Goal: Task Accomplishment & Management: Manage account settings

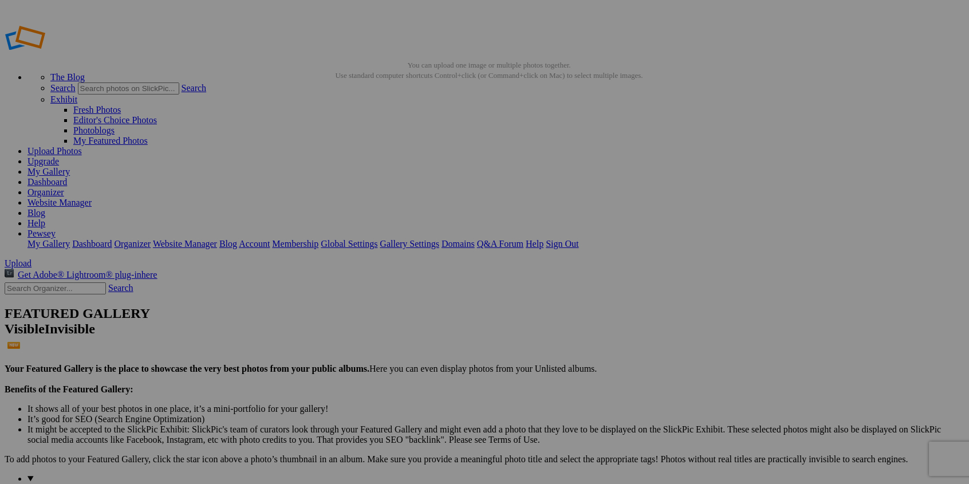
click at [408, 317] on span "Yes" at bounding box center [401, 317] width 13 height 10
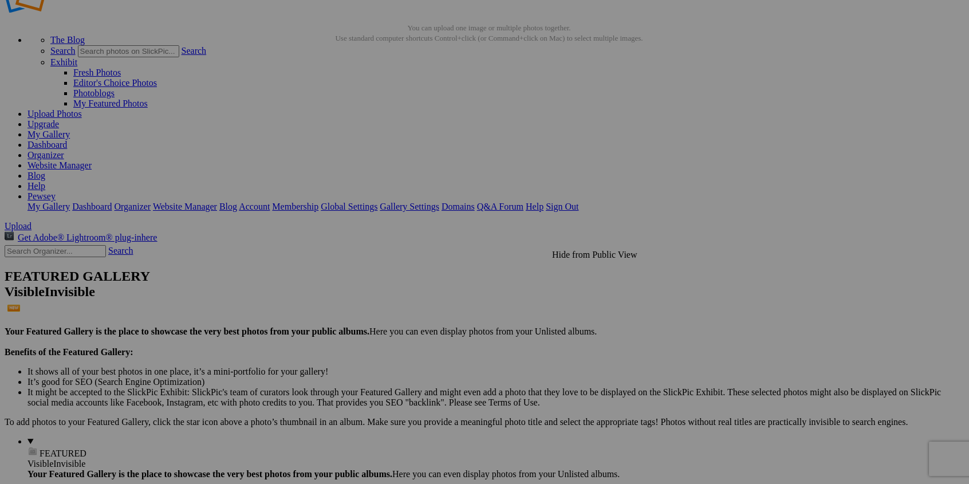
scroll to position [57, 0]
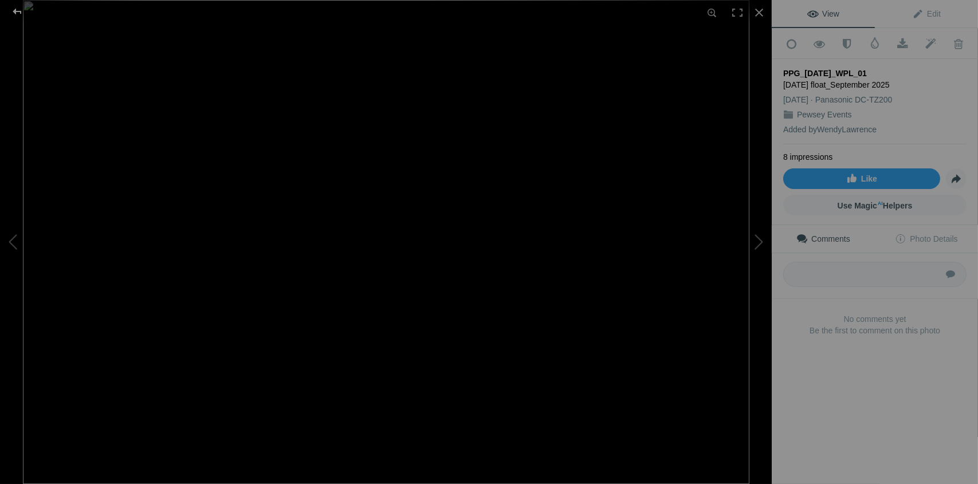
click at [19, 10] on div at bounding box center [17, 11] width 41 height 23
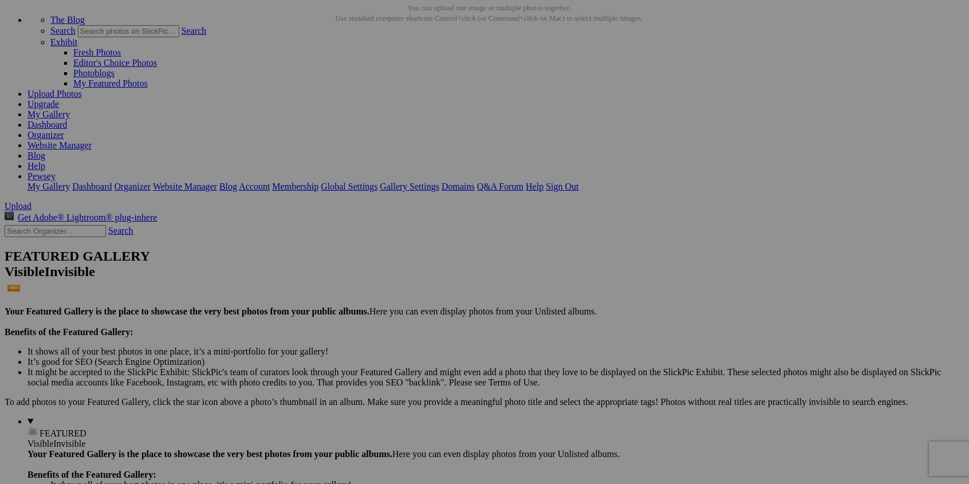
click at [408, 319] on span "Yes" at bounding box center [401, 317] width 13 height 10
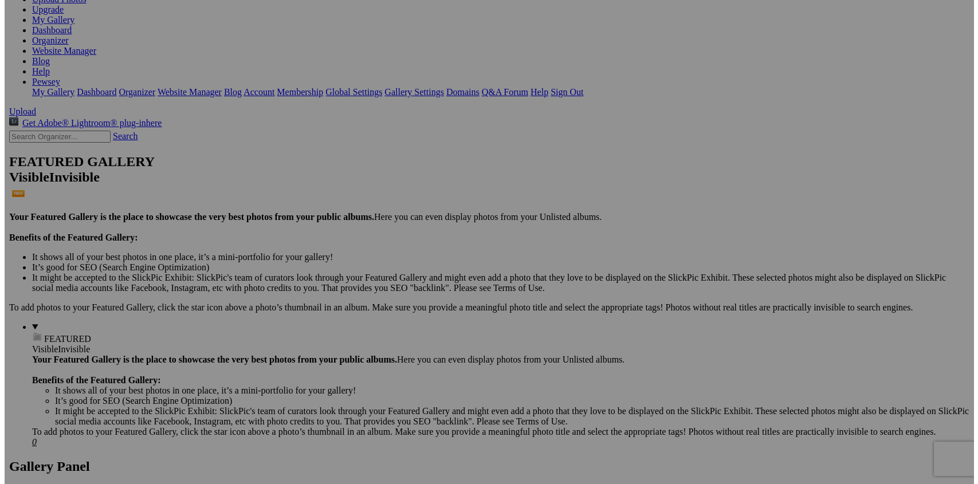
scroll to position [172, 0]
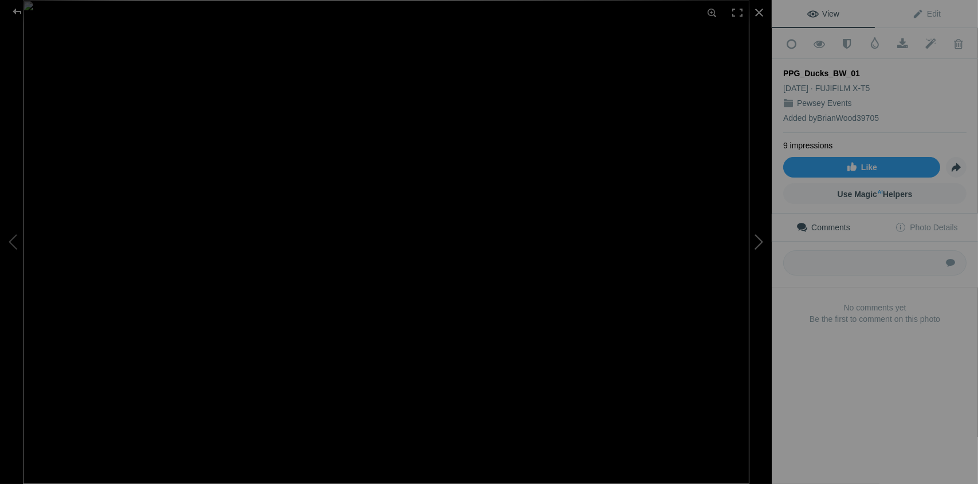
click at [757, 244] on button at bounding box center [729, 242] width 86 height 174
click at [757, 243] on button at bounding box center [729, 242] width 86 height 174
click at [12, 244] on button at bounding box center [43, 242] width 86 height 174
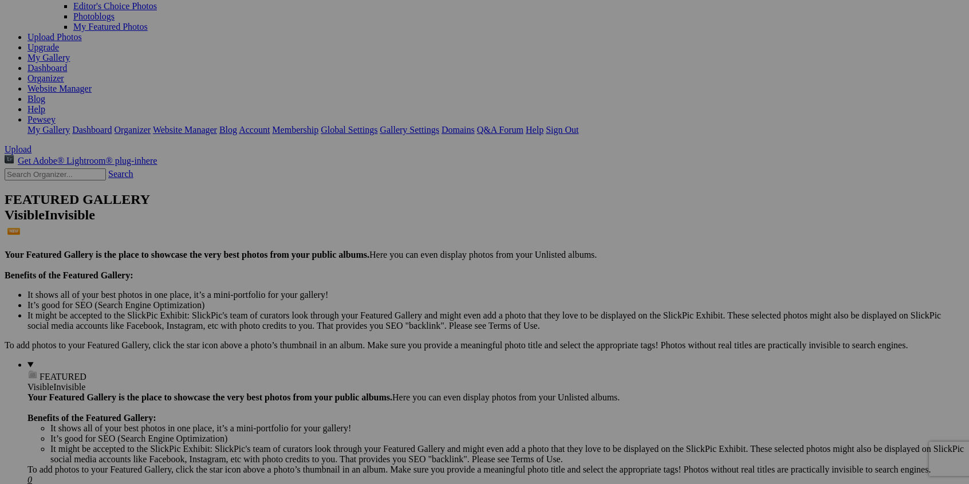
scroll to position [115, 0]
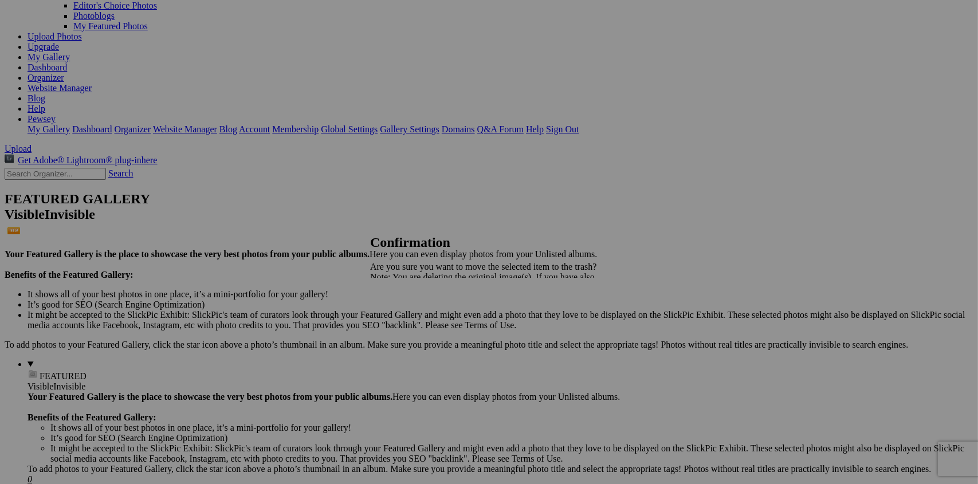
click at [408, 319] on span "Yes" at bounding box center [401, 317] width 13 height 10
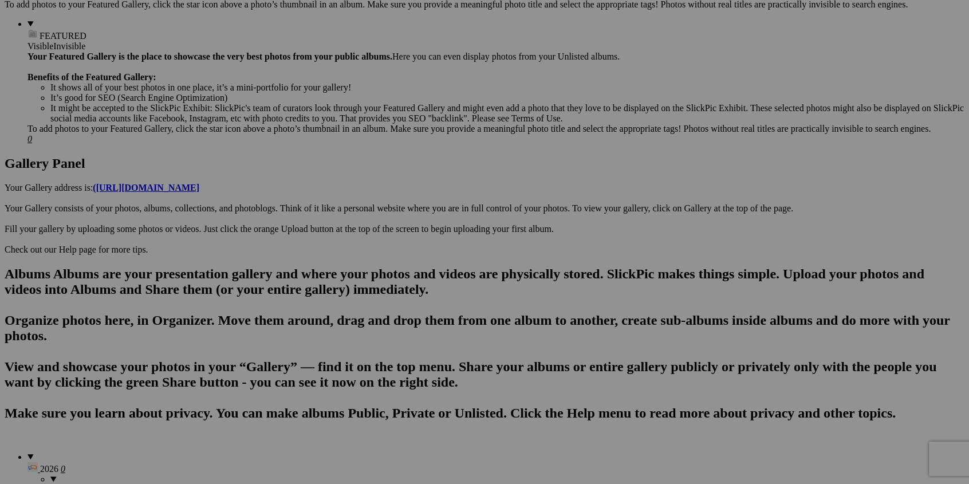
scroll to position [458, 0]
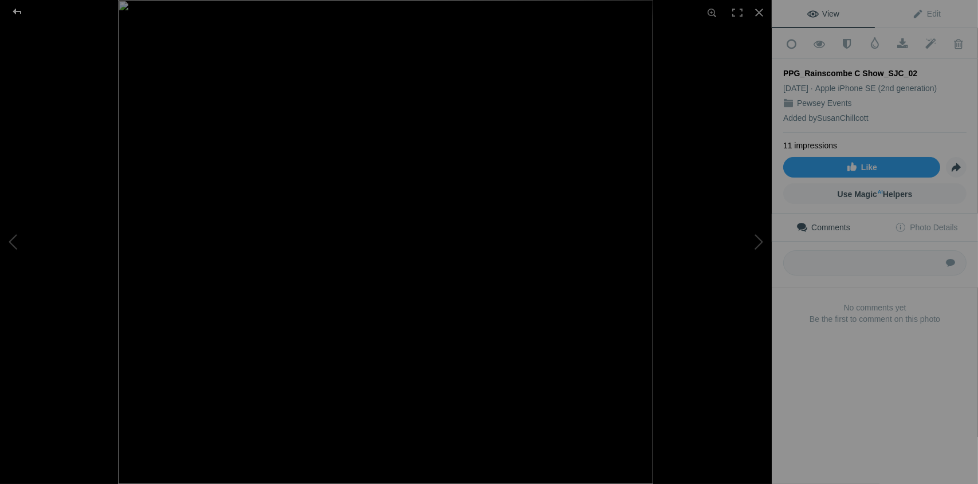
click at [18, 9] on div at bounding box center [17, 11] width 41 height 23
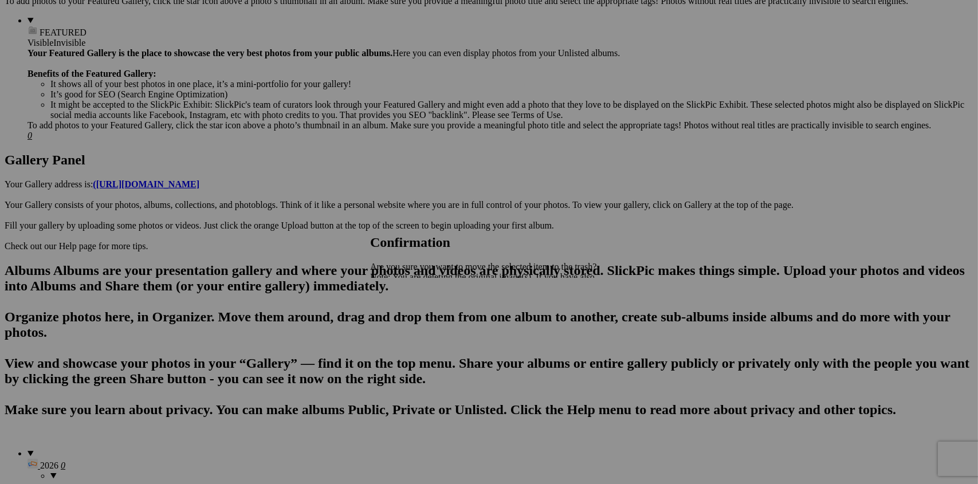
click at [408, 316] on span "Yes" at bounding box center [401, 317] width 13 height 10
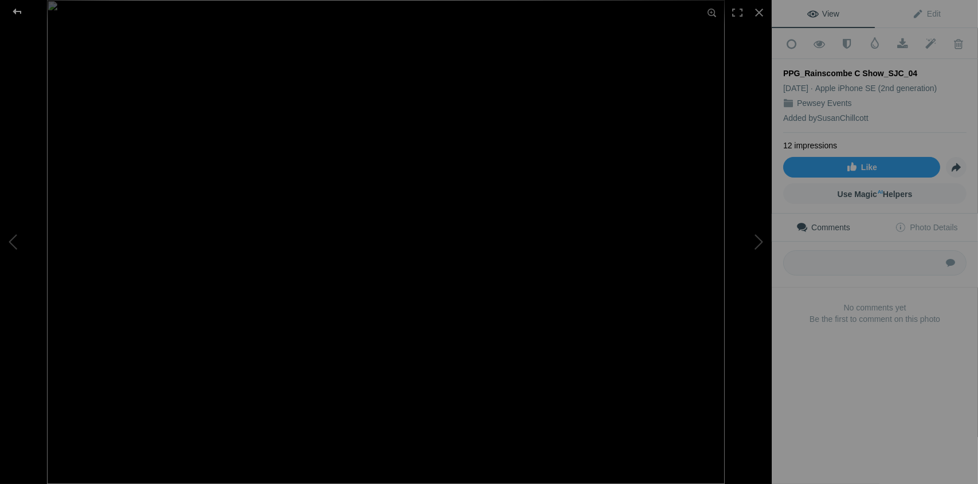
click at [16, 9] on div at bounding box center [17, 11] width 41 height 23
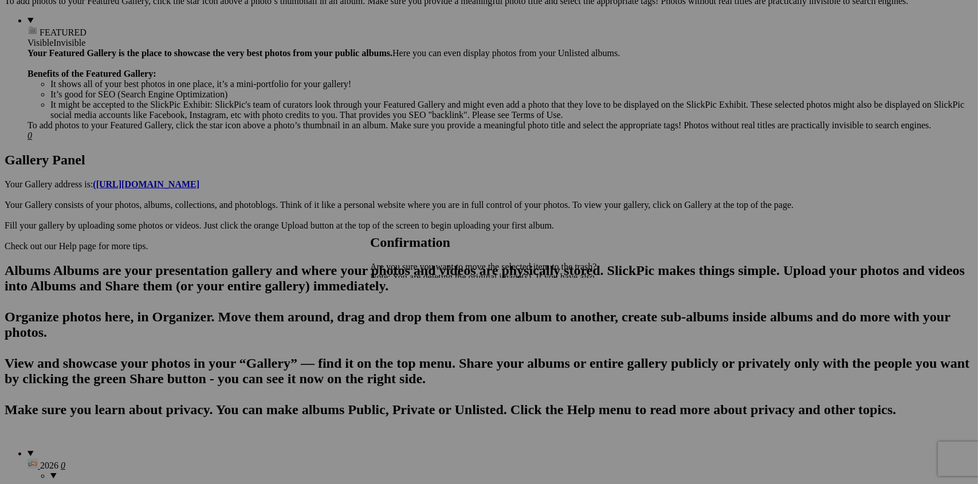
click at [408, 321] on span "Yes" at bounding box center [401, 317] width 13 height 10
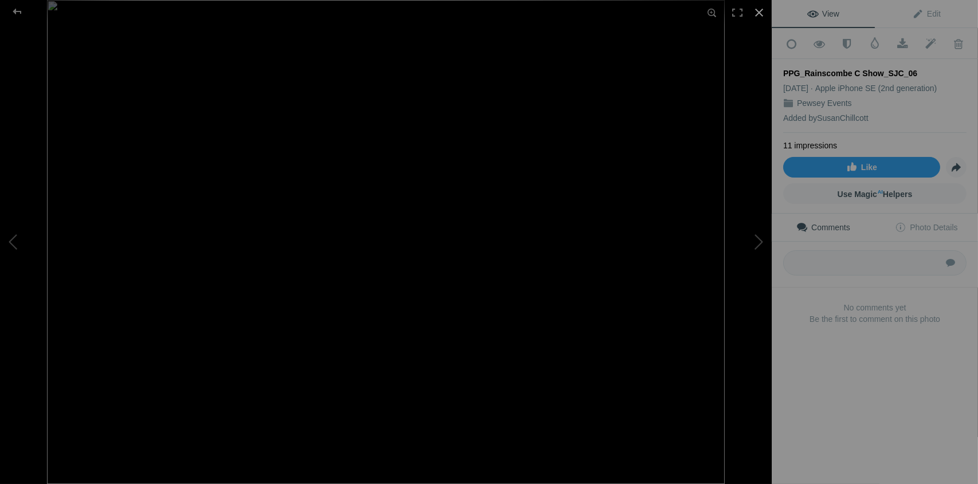
click at [759, 7] on div at bounding box center [758, 12] width 25 height 25
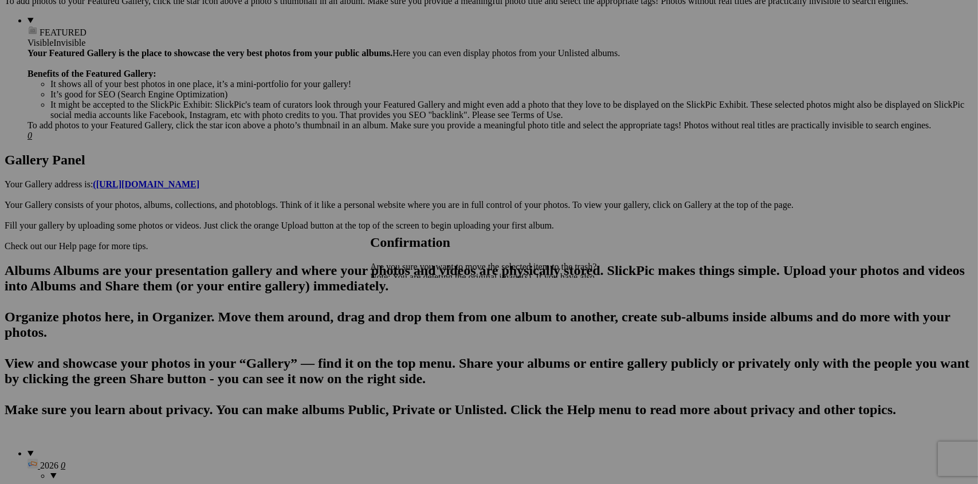
click at [408, 317] on link "Yes" at bounding box center [401, 317] width 13 height 10
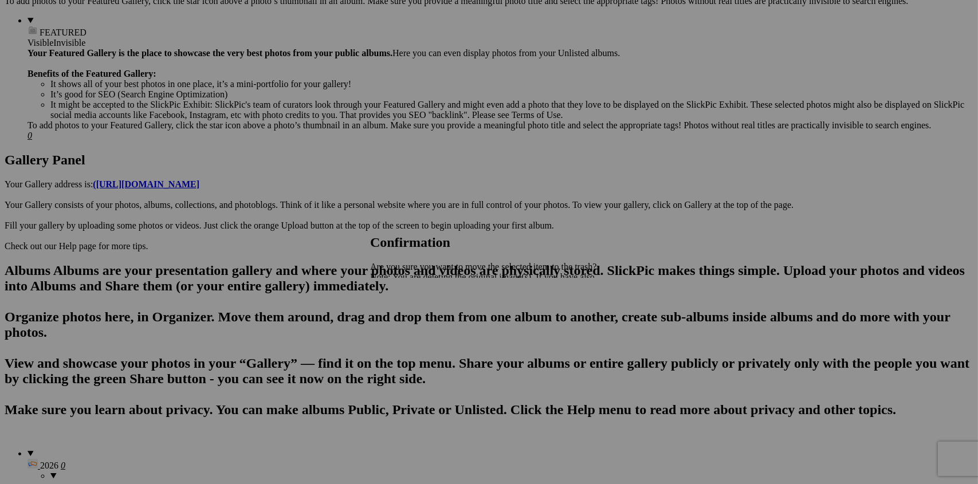
click at [408, 317] on span "Yes" at bounding box center [401, 317] width 13 height 10
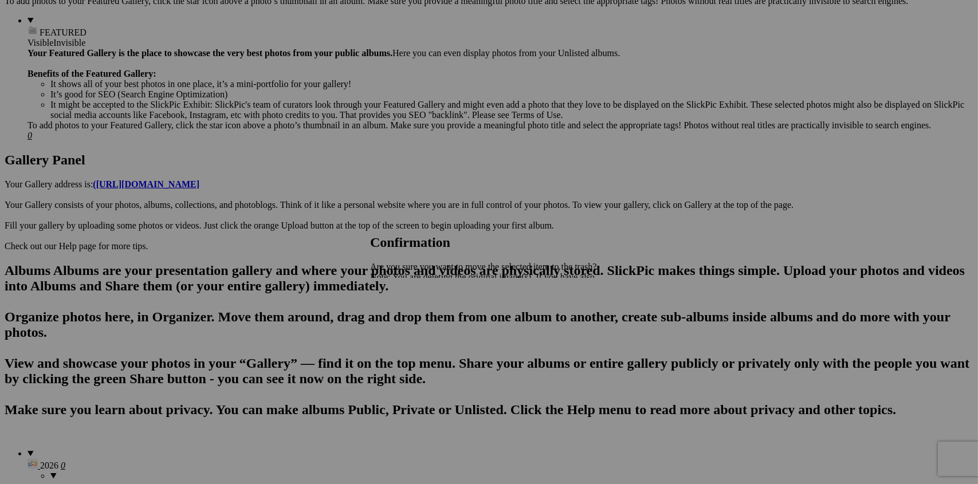
click at [408, 320] on span "Yes" at bounding box center [401, 317] width 13 height 10
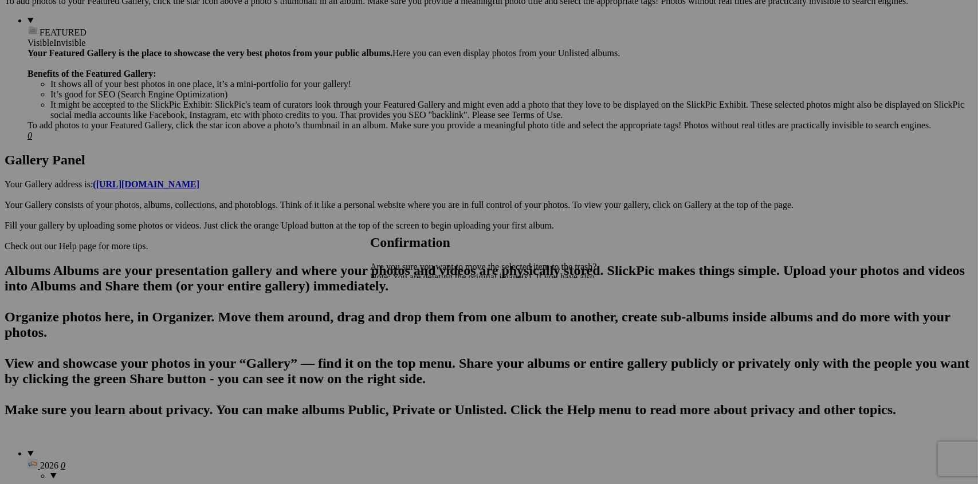
click at [408, 317] on span "Yes" at bounding box center [401, 317] width 13 height 10
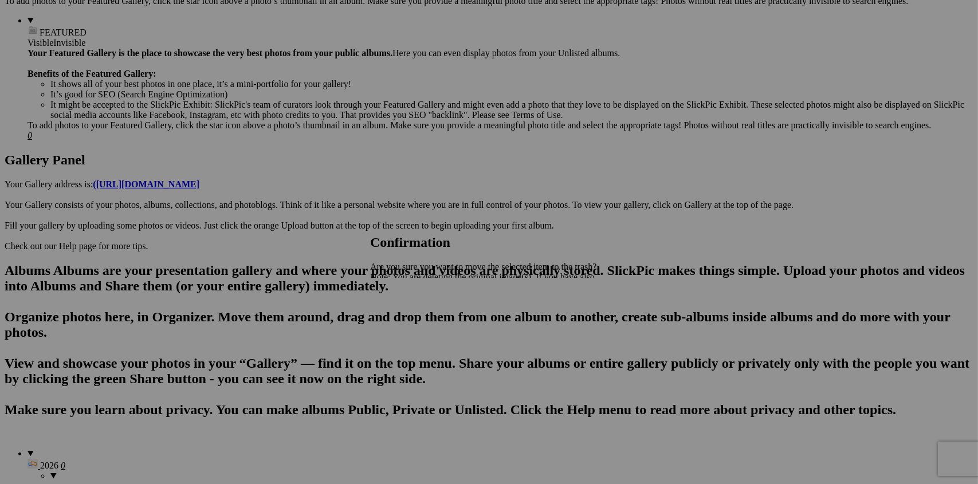
click at [408, 318] on span "Yes" at bounding box center [401, 317] width 13 height 10
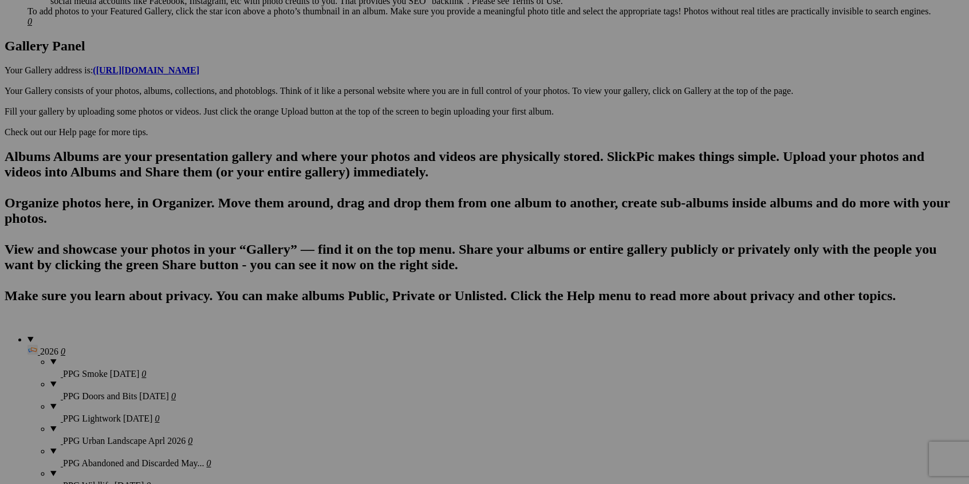
scroll to position [573, 0]
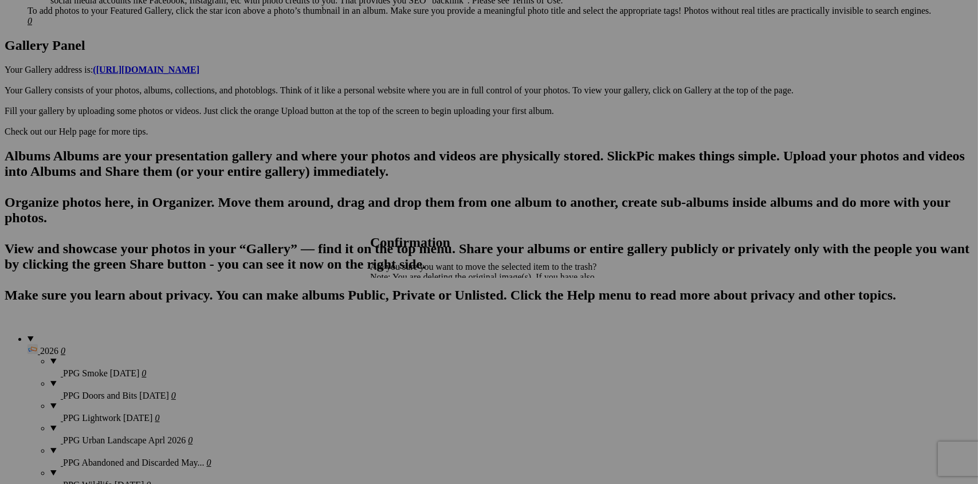
click at [408, 314] on span "Yes" at bounding box center [401, 317] width 13 height 10
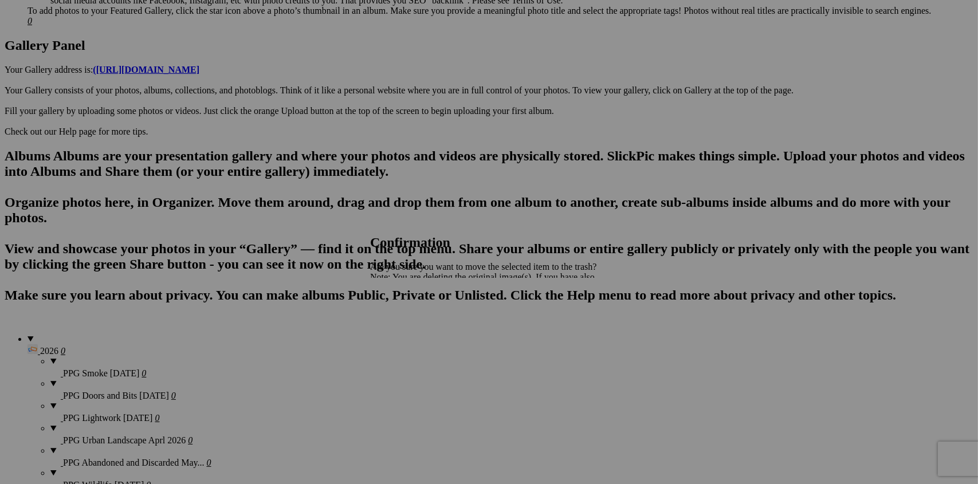
click at [408, 315] on span "Yes" at bounding box center [401, 317] width 13 height 10
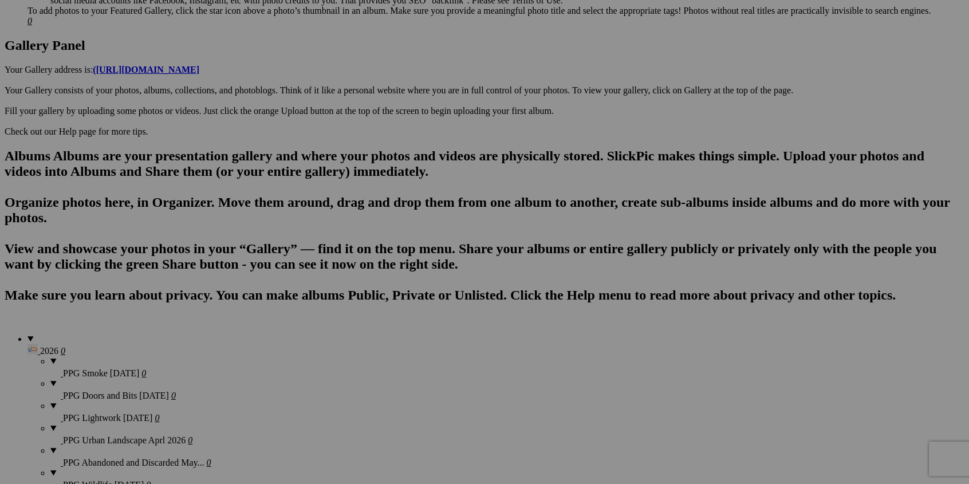
type input "PPG_[DATE]_BW_02"
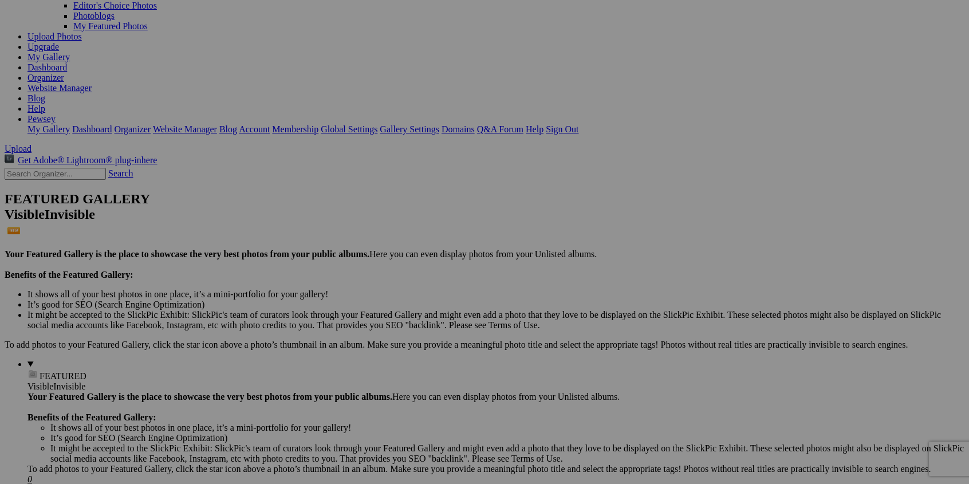
scroll to position [0, 0]
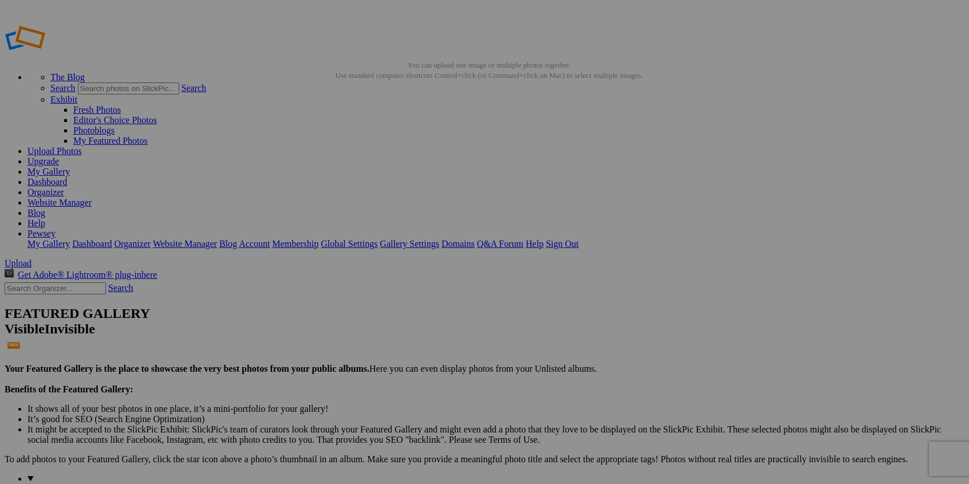
type input "PPG_[DATE]_IAB_03"
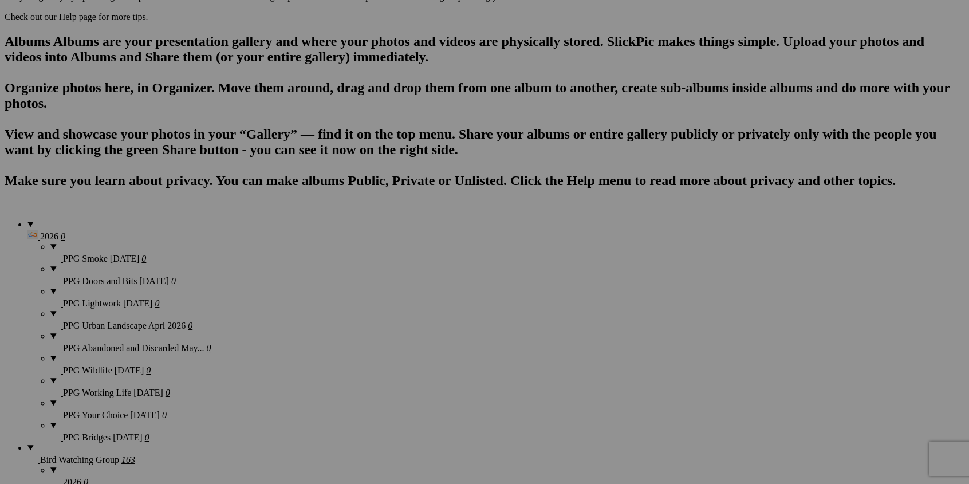
scroll to position [745, 0]
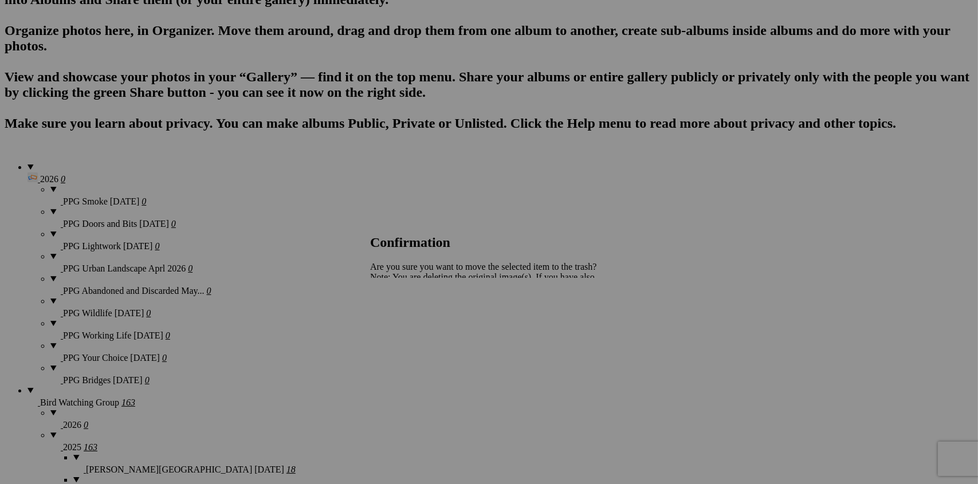
click at [408, 316] on span "Yes" at bounding box center [401, 317] width 13 height 10
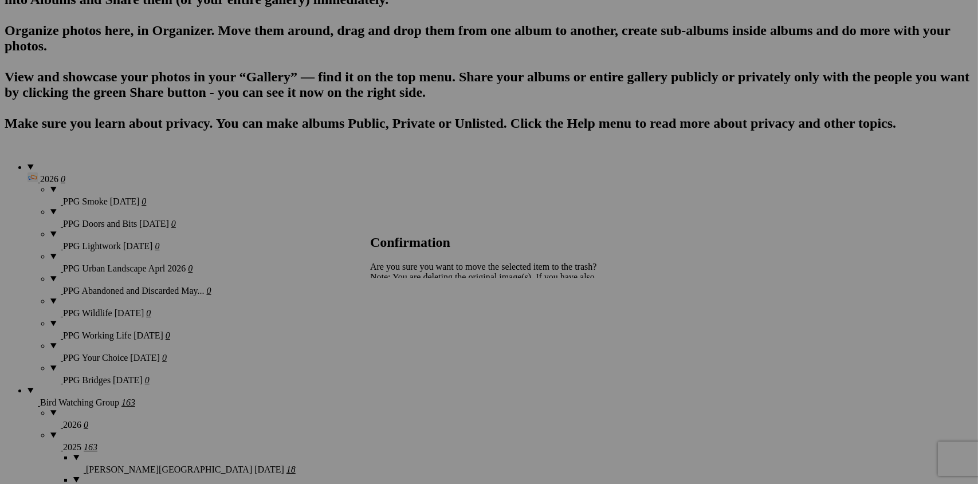
click at [408, 317] on span "Yes" at bounding box center [401, 317] width 13 height 10
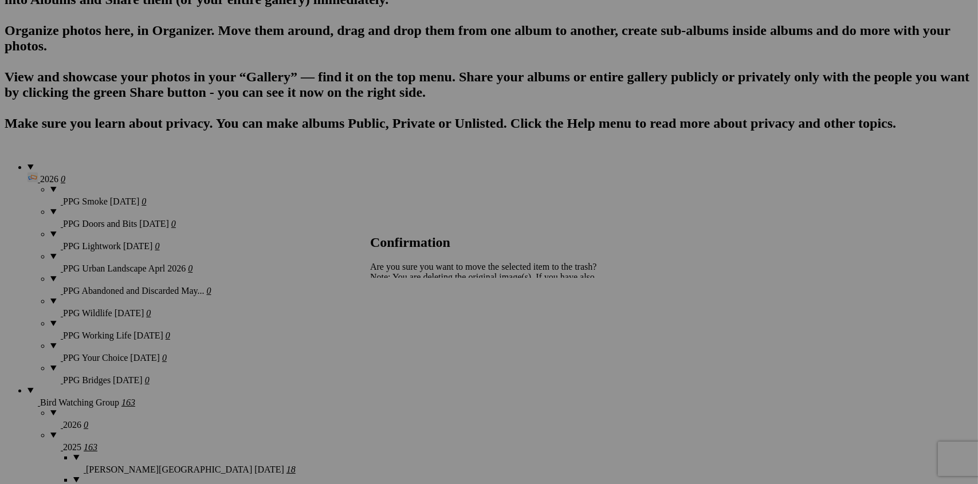
click at [408, 316] on span "Yes" at bounding box center [401, 317] width 13 height 10
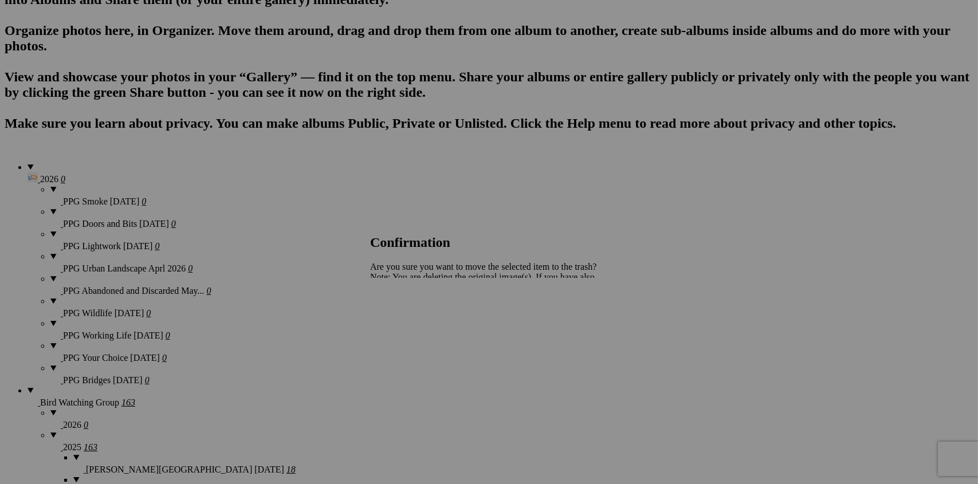
click at [408, 319] on span "Yes" at bounding box center [401, 317] width 13 height 10
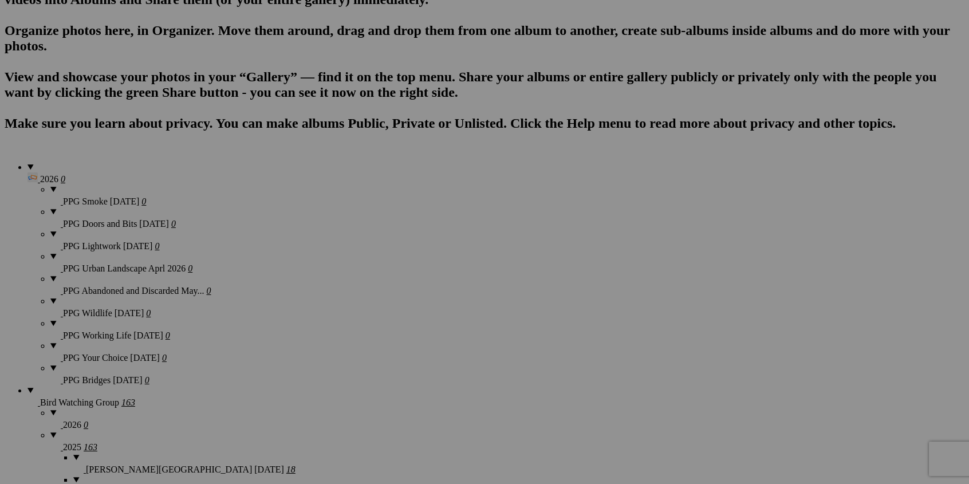
type input "PPG_Tractors_IAB_02"
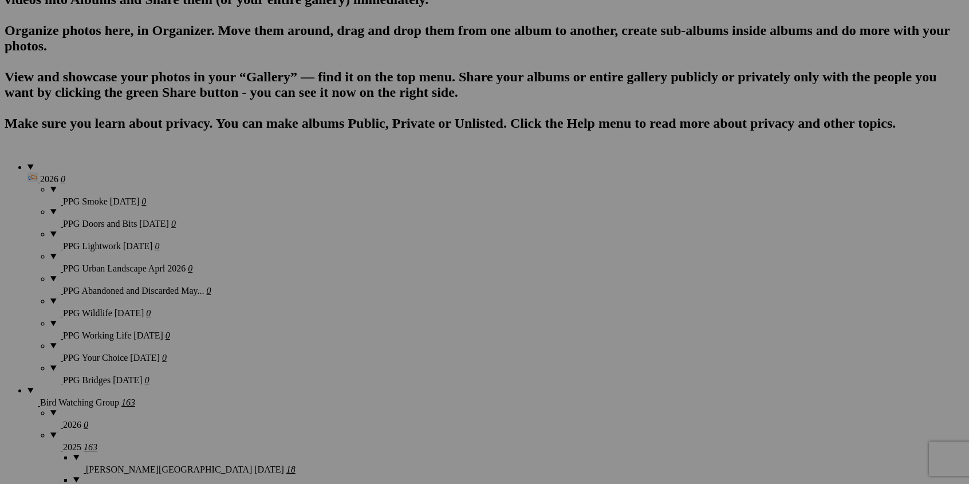
type input "PPG_Tractors_IAB_06"
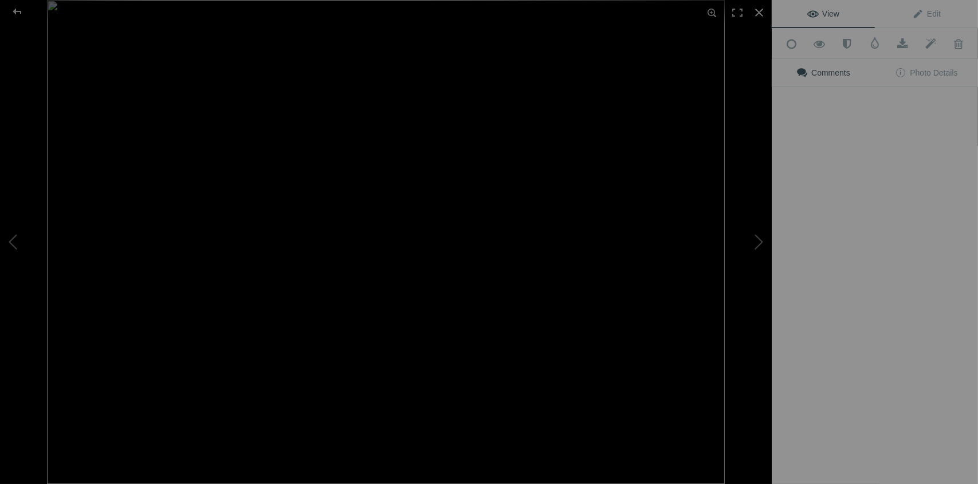
type input "PPG_Tractors_IAB_07"
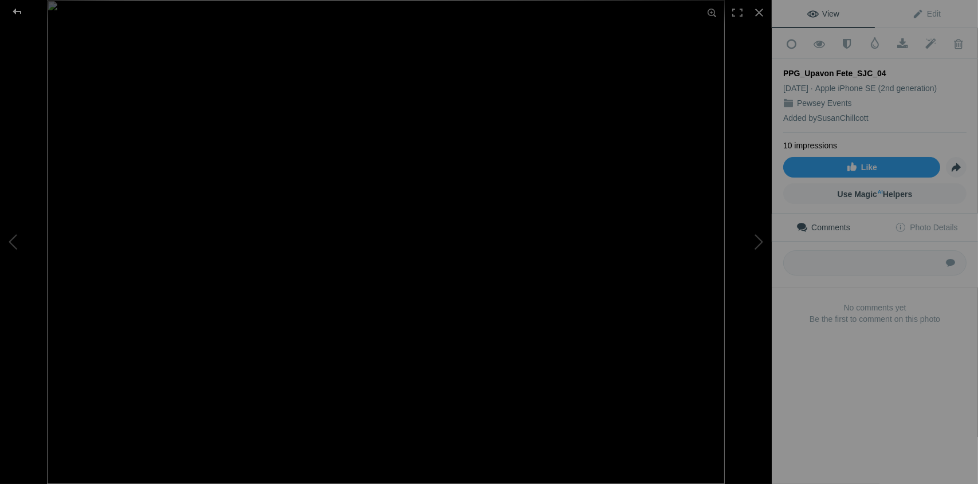
click at [22, 10] on div at bounding box center [17, 11] width 41 height 23
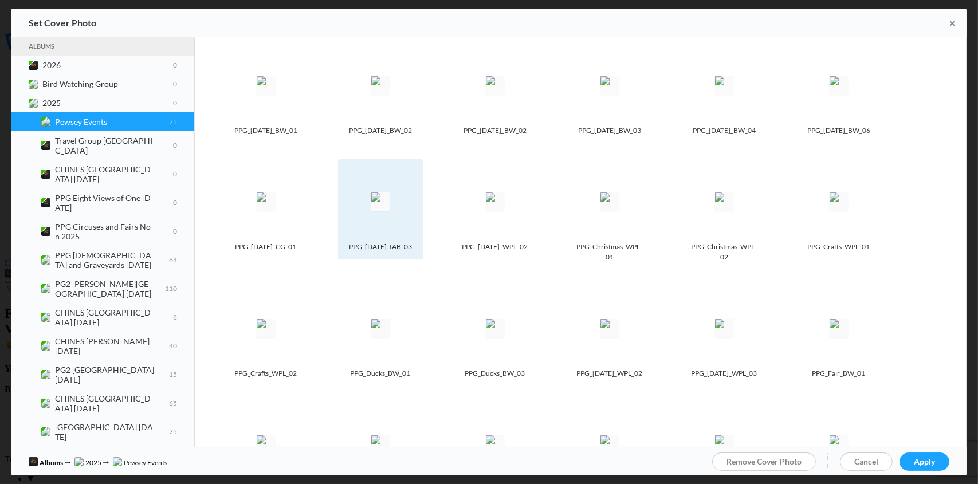
click at [390, 193] on img at bounding box center [380, 201] width 18 height 18
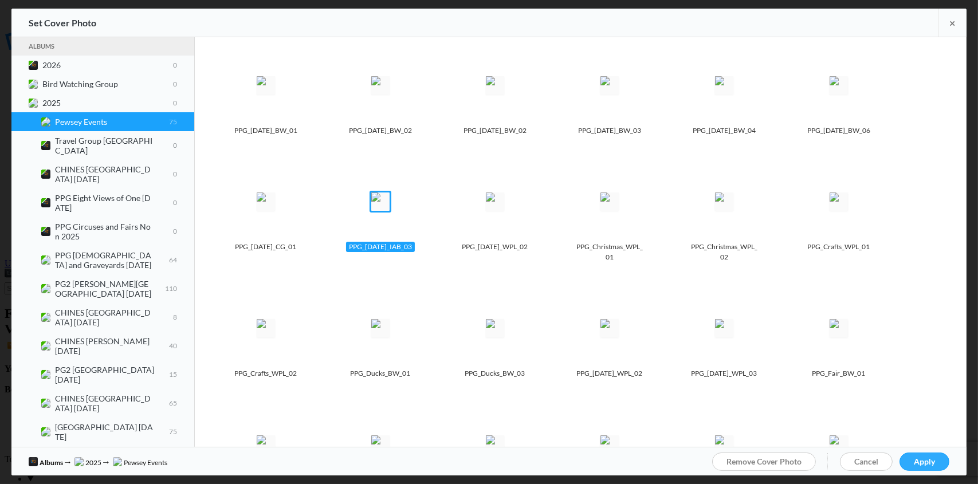
click at [928, 457] on span "Apply" at bounding box center [924, 462] width 21 height 10
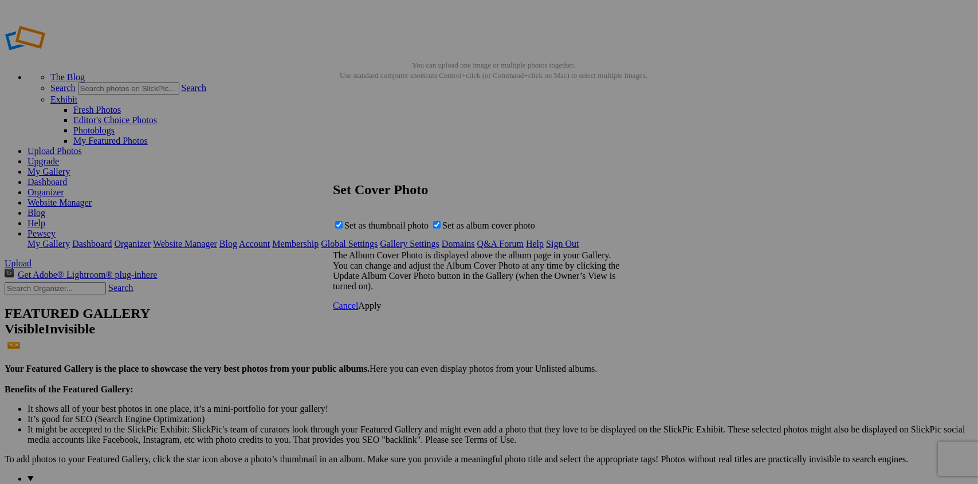
click at [381, 311] on span "Apply" at bounding box center [369, 306] width 23 height 10
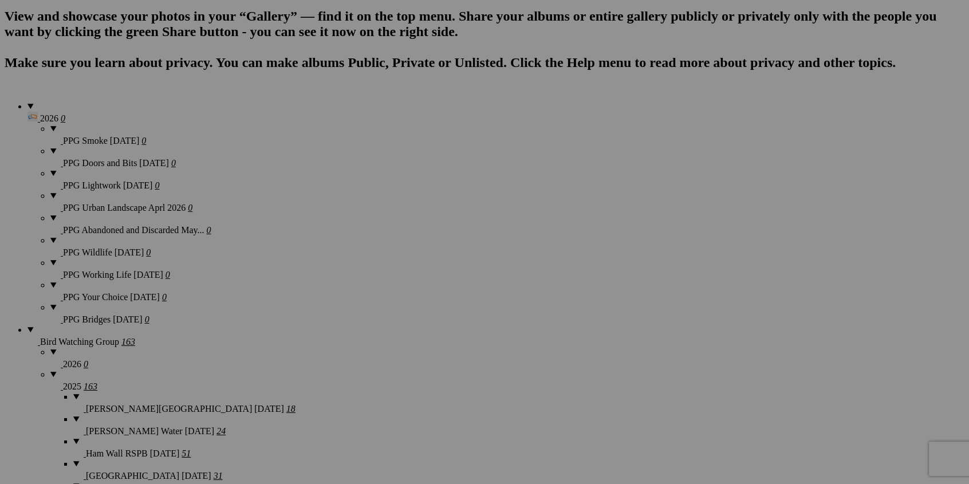
scroll to position [802, 0]
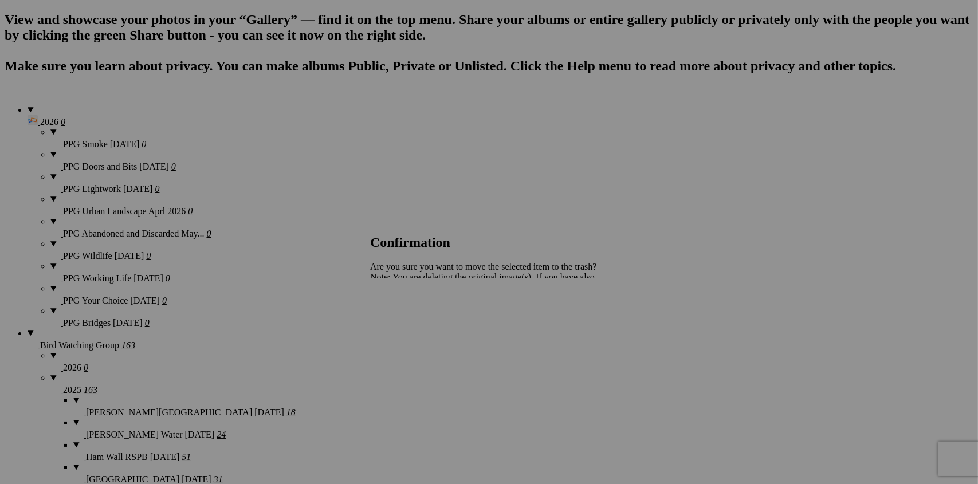
click at [408, 317] on span "Yes" at bounding box center [401, 317] width 13 height 10
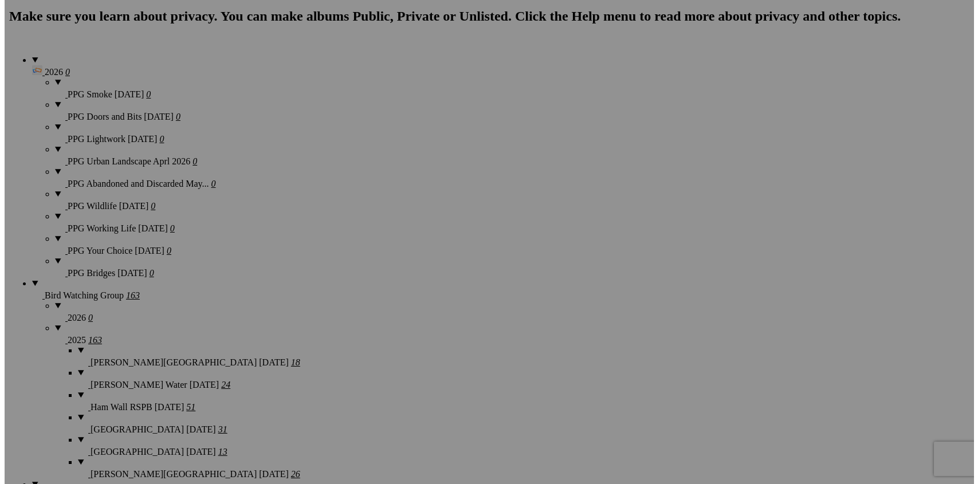
scroll to position [917, 0]
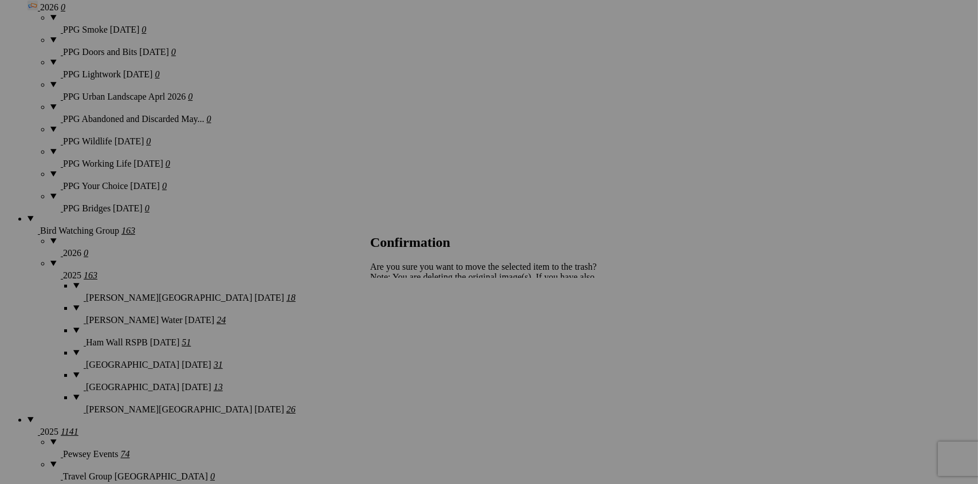
click at [408, 316] on span "Yes" at bounding box center [401, 317] width 13 height 10
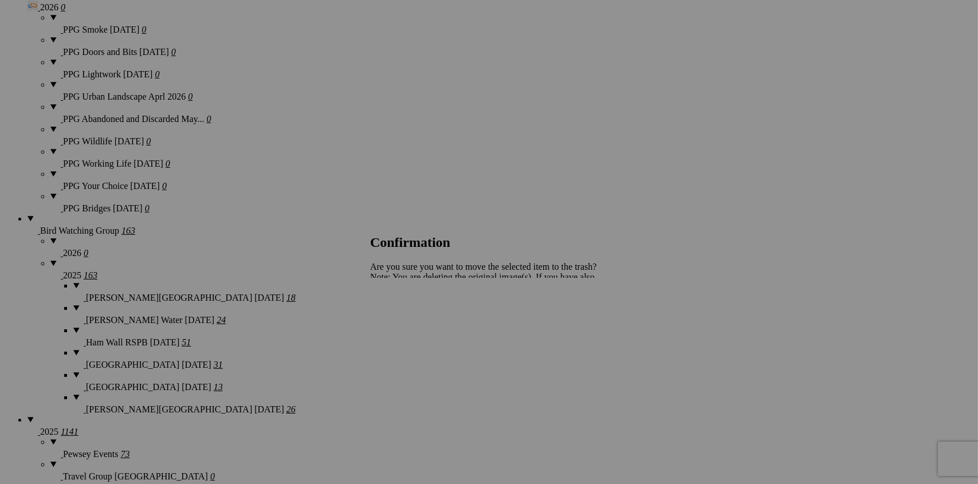
click at [408, 318] on link "Yes" at bounding box center [401, 317] width 13 height 10
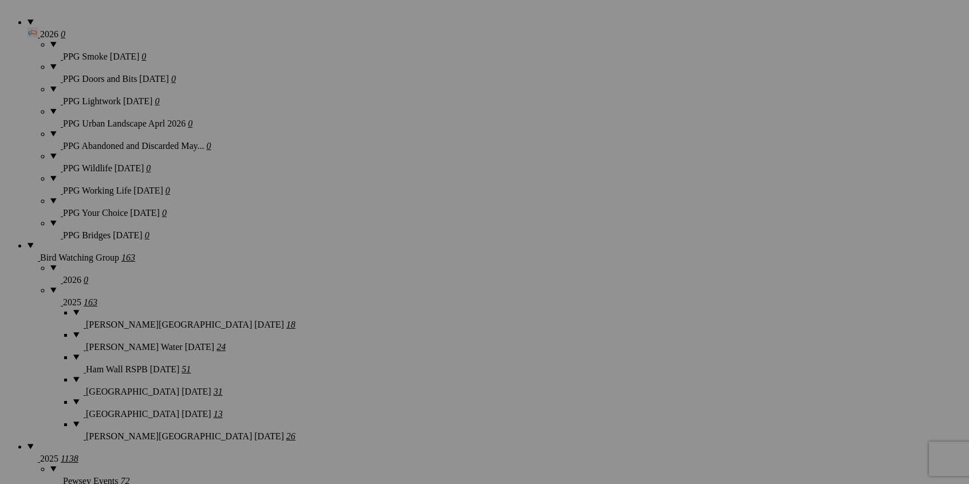
scroll to position [917, 0]
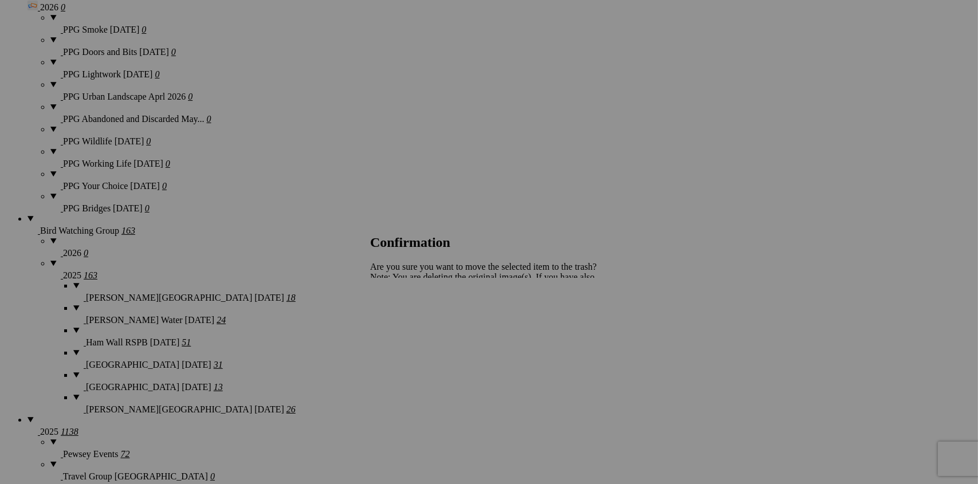
click at [408, 319] on span "Yes" at bounding box center [401, 317] width 13 height 10
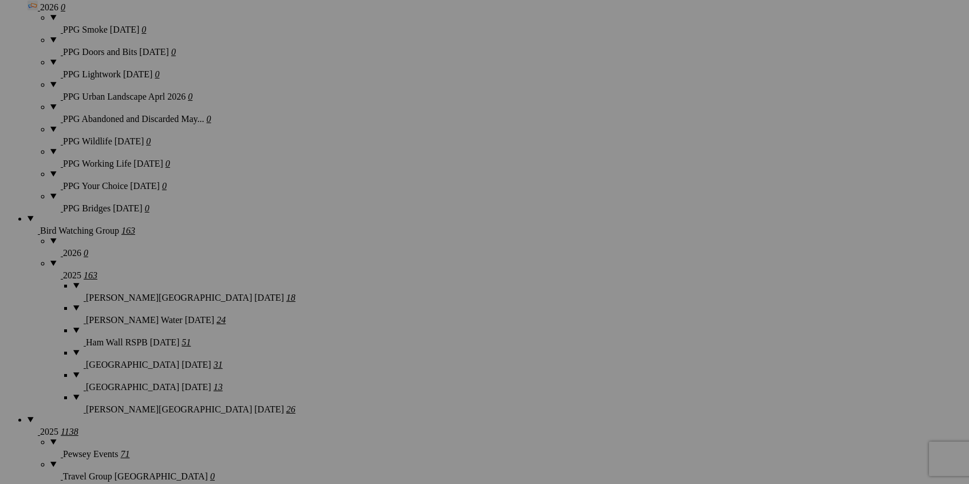
click at [408, 320] on span "Yes" at bounding box center [401, 317] width 13 height 10
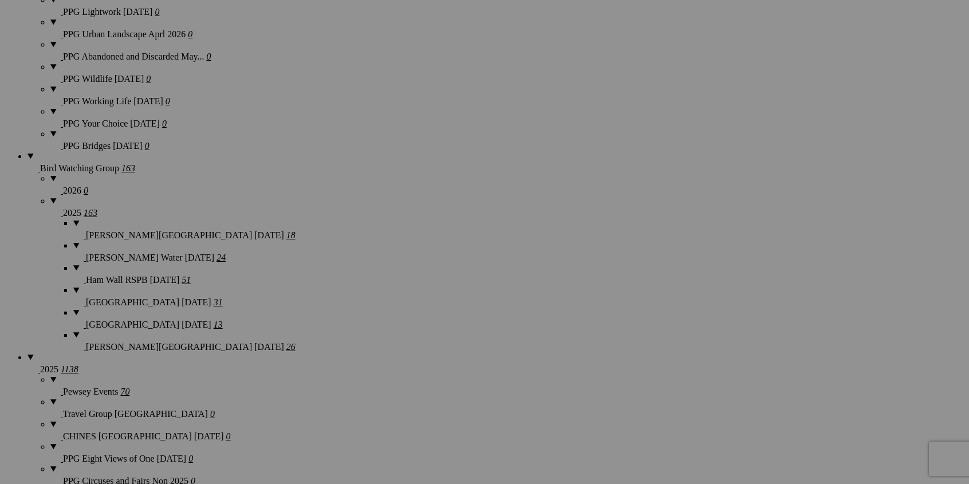
scroll to position [1089, 0]
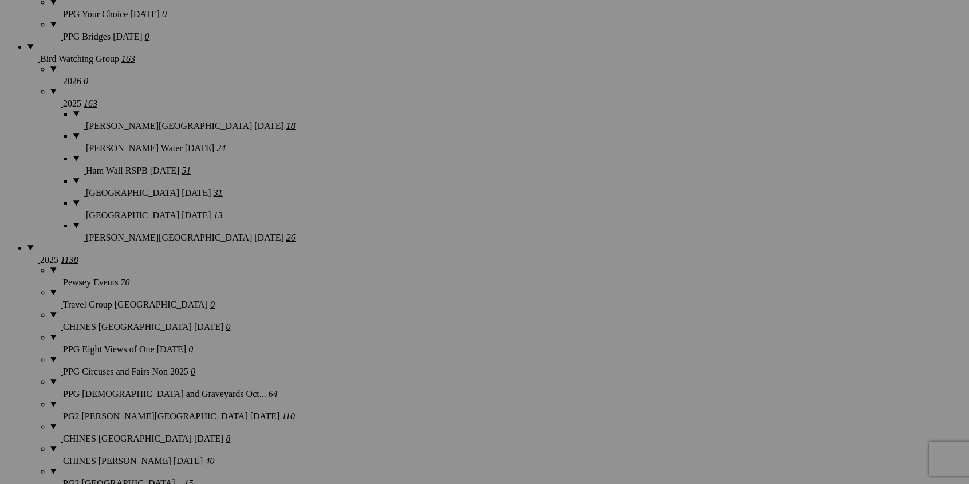
click at [408, 316] on span "Yes" at bounding box center [401, 317] width 13 height 10
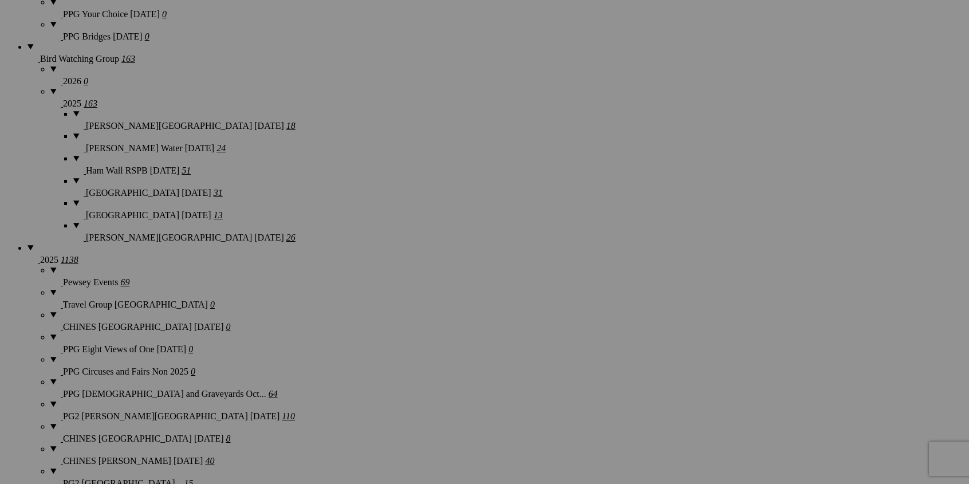
drag, startPoint x: 587, startPoint y: 320, endPoint x: 533, endPoint y: 322, distance: 53.9
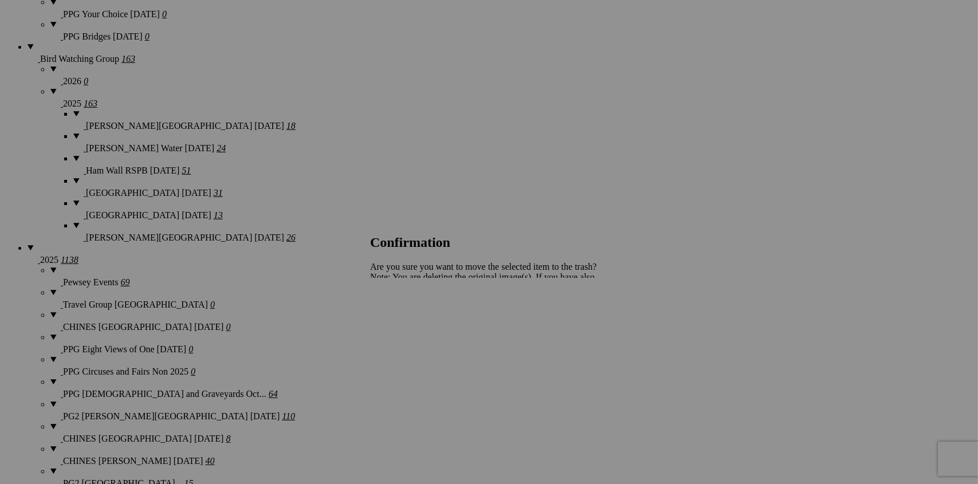
click at [408, 320] on span "Yes" at bounding box center [401, 317] width 13 height 10
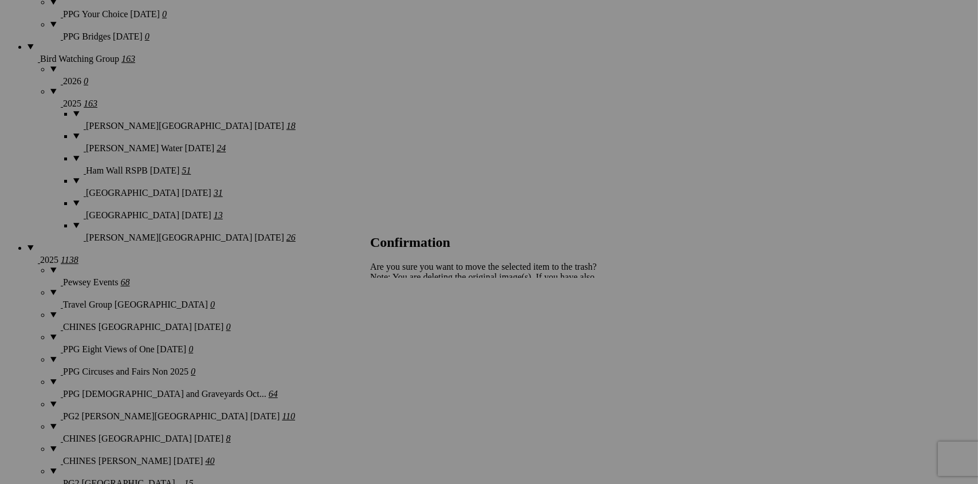
drag, startPoint x: 590, startPoint y: 320, endPoint x: 577, endPoint y: 321, distance: 12.7
click at [408, 319] on span "Yes" at bounding box center [401, 317] width 13 height 10
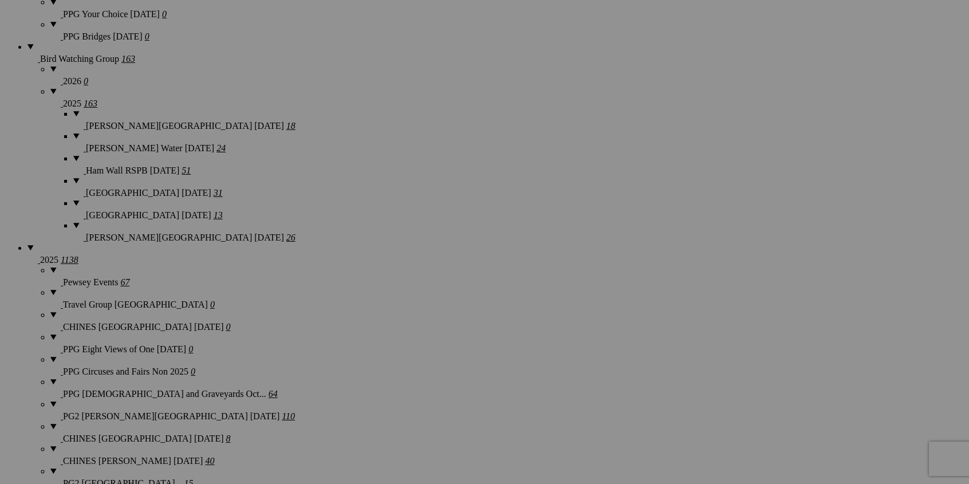
drag, startPoint x: 583, startPoint y: 321, endPoint x: 573, endPoint y: 322, distance: 9.8
click at [408, 322] on span "Yes" at bounding box center [401, 317] width 13 height 10
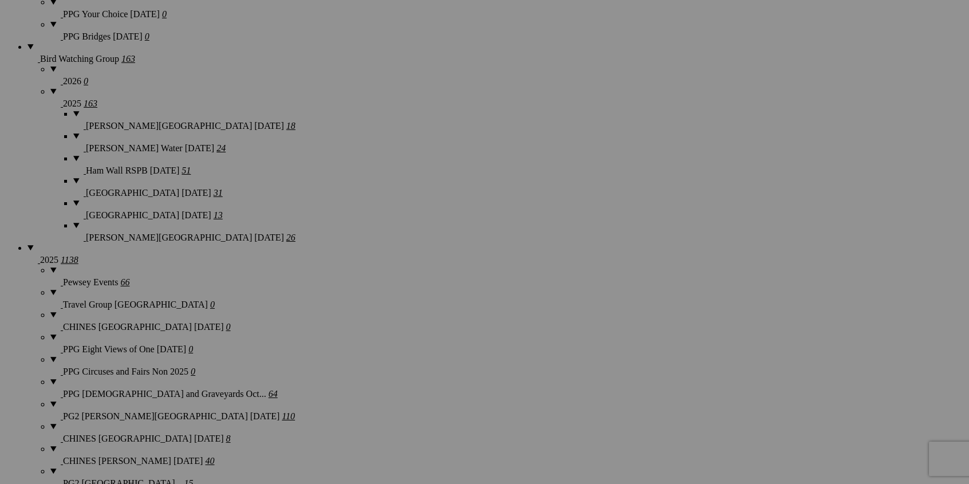
click at [408, 321] on span "Yes" at bounding box center [401, 317] width 13 height 10
drag, startPoint x: 805, startPoint y: 162, endPoint x: 800, endPoint y: 167, distance: 7.7
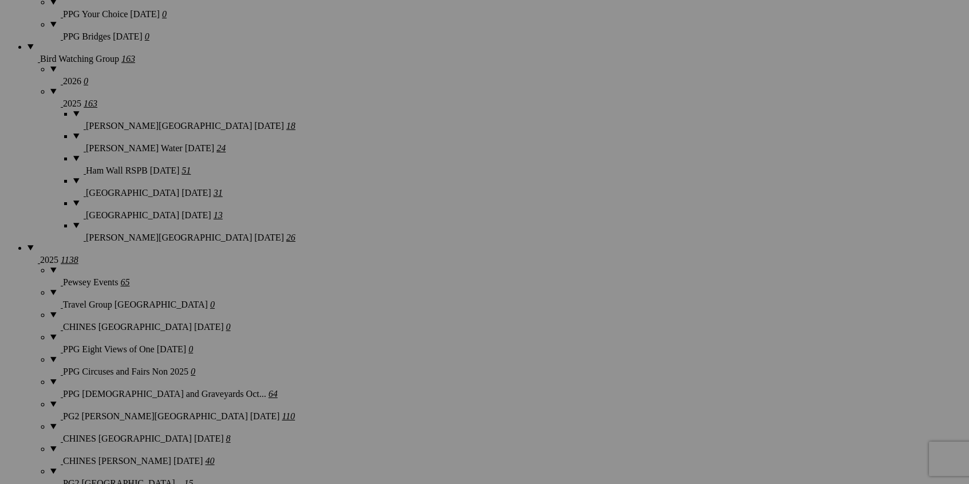
click at [408, 312] on span "Yes" at bounding box center [401, 317] width 13 height 10
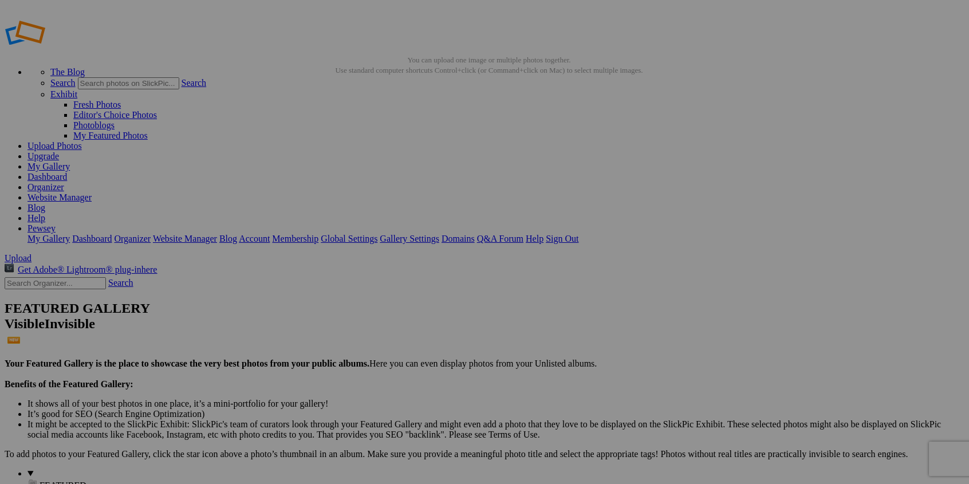
scroll to position [0, 0]
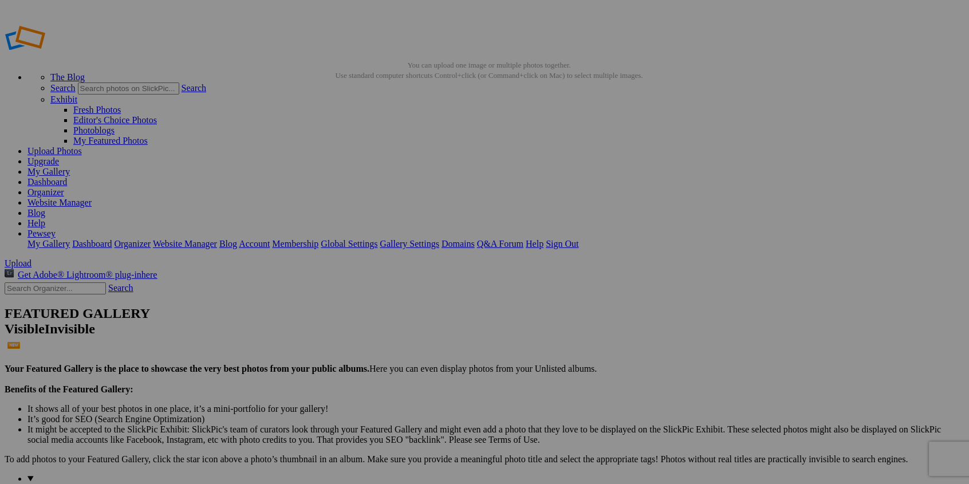
click at [320, 172] on img at bounding box center [319, 171] width 68 height 86
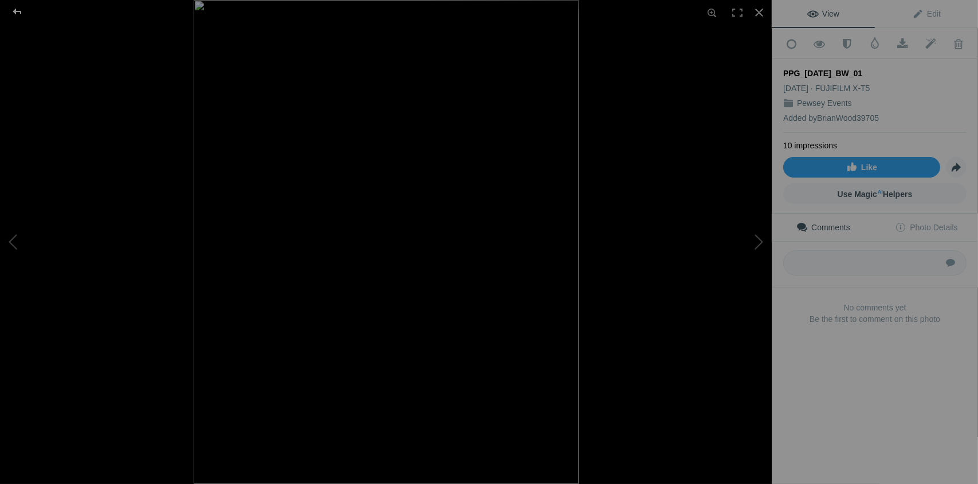
click at [21, 11] on div at bounding box center [17, 11] width 41 height 23
